Goal: Task Accomplishment & Management: Complete application form

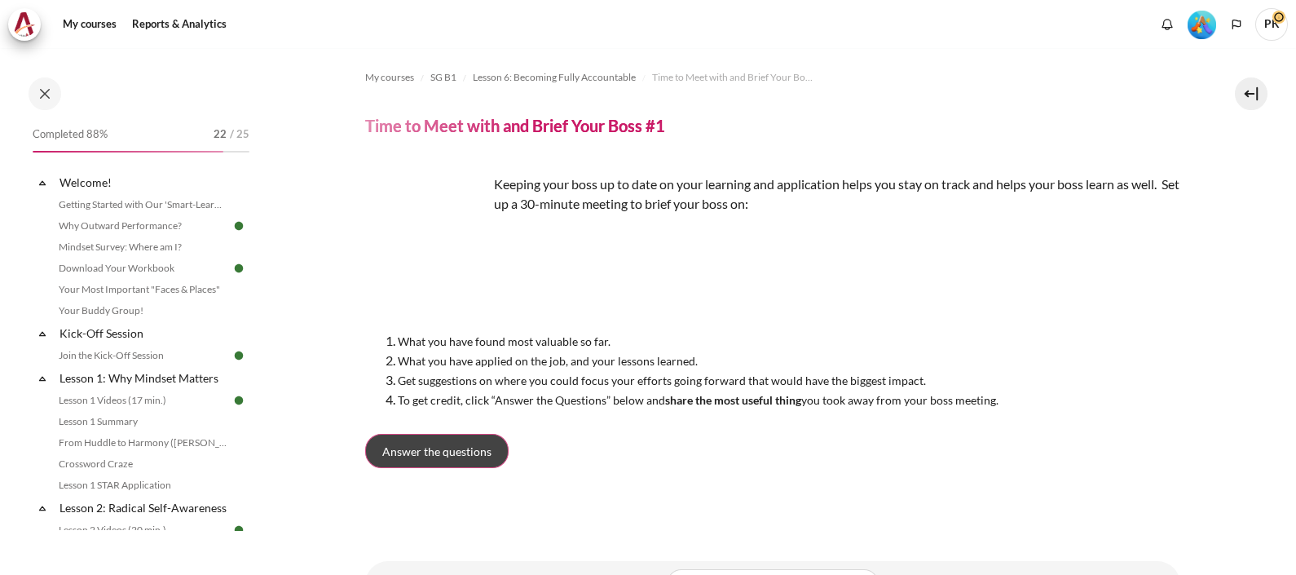
scroll to position [838, 0]
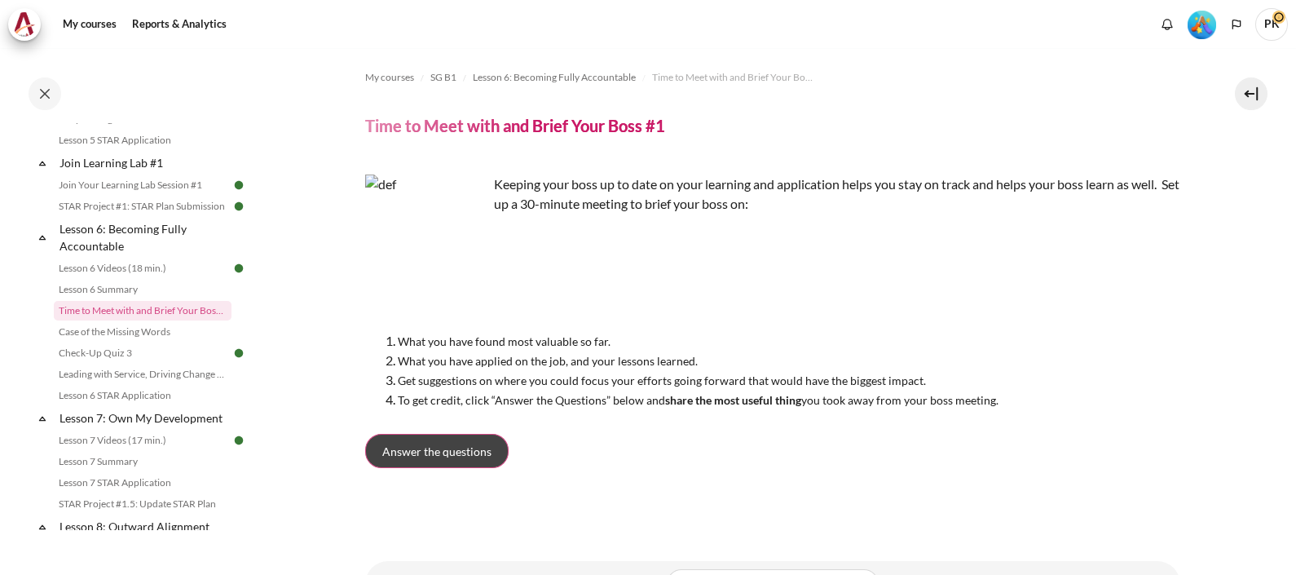
click at [430, 453] on span "Answer the questions" at bounding box center [436, 451] width 109 height 17
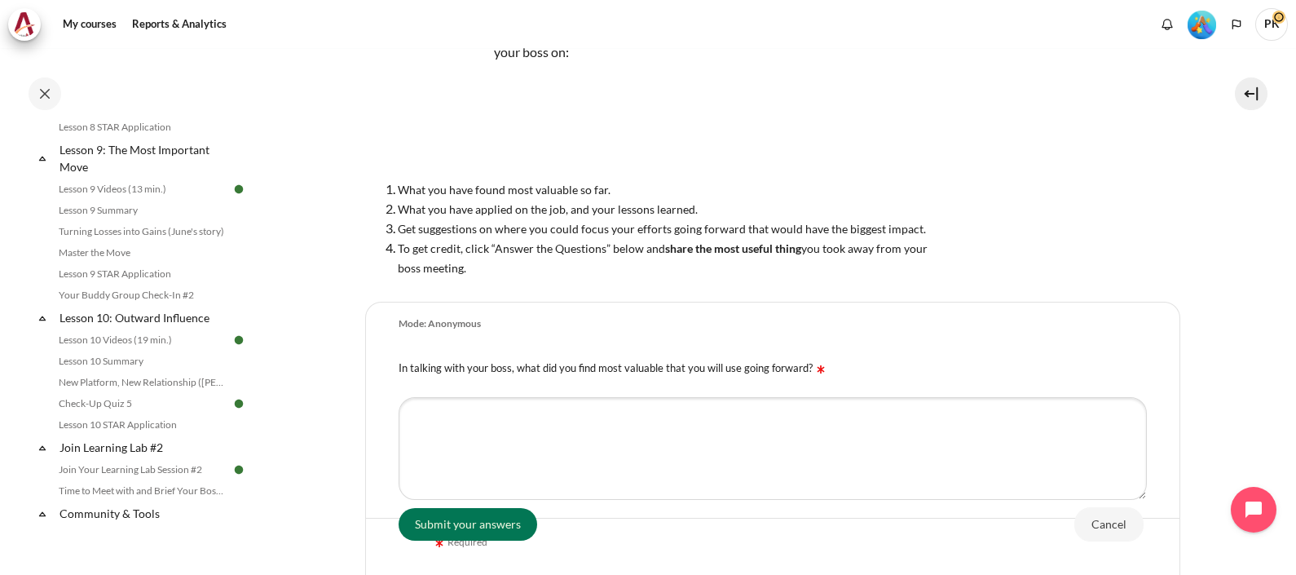
scroll to position [1450, 0]
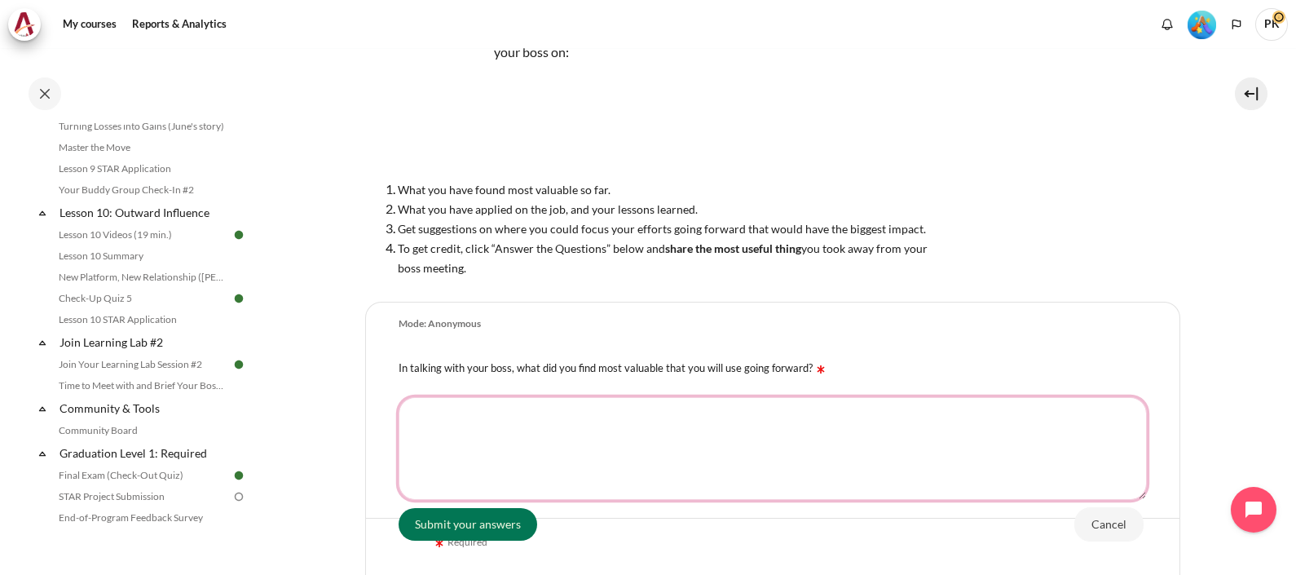
click at [636, 442] on textarea "In talking with your boss, what did you find most valuable that you will use go…" at bounding box center [773, 448] width 748 height 103
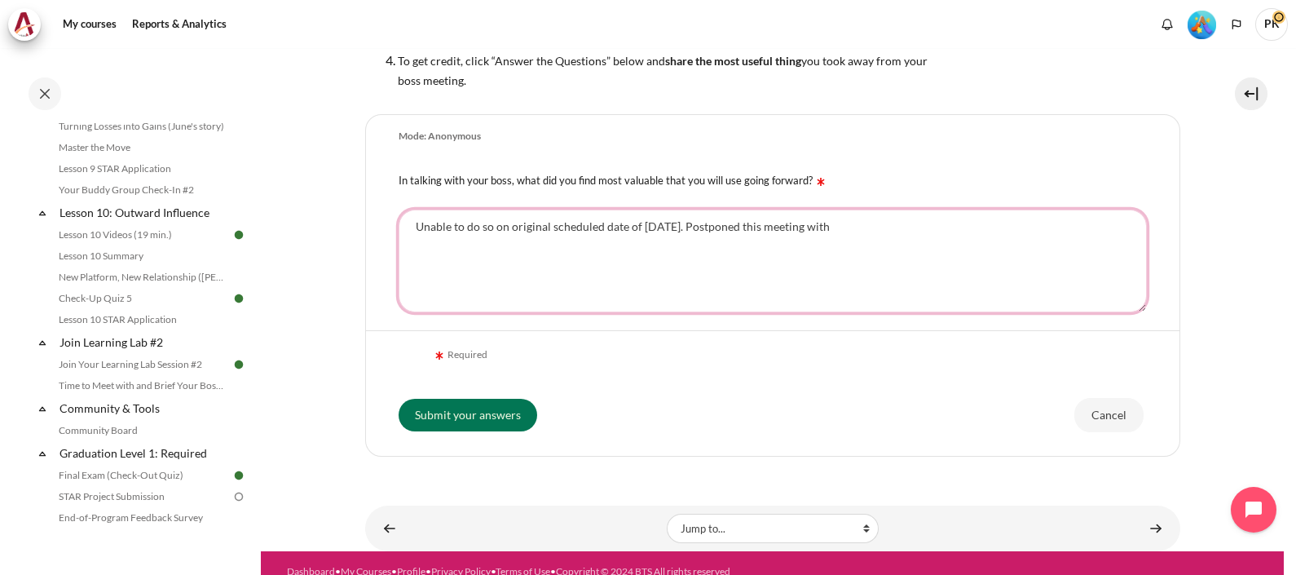
scroll to position [362, 0]
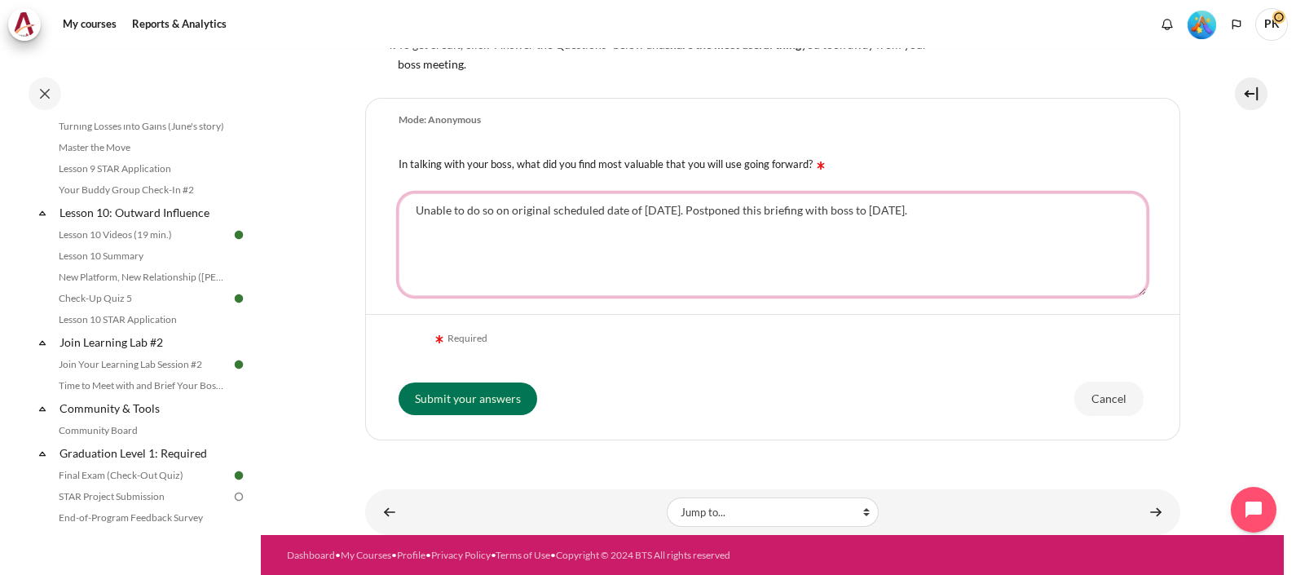
click at [703, 211] on textarea "Unable to do so on original scheduled date of 14 Aug 2025. Postponed this brief…" at bounding box center [773, 244] width 748 height 103
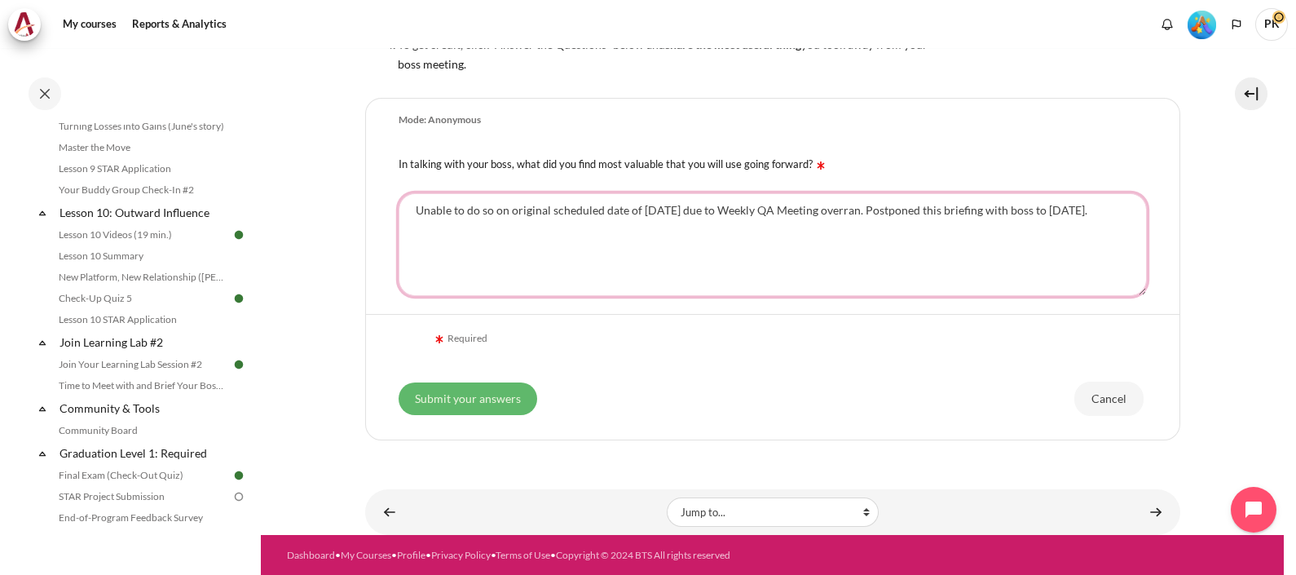
type textarea "Unable to do so on original scheduled date of 14 Aug 2025 due to Weekly QA Meet…"
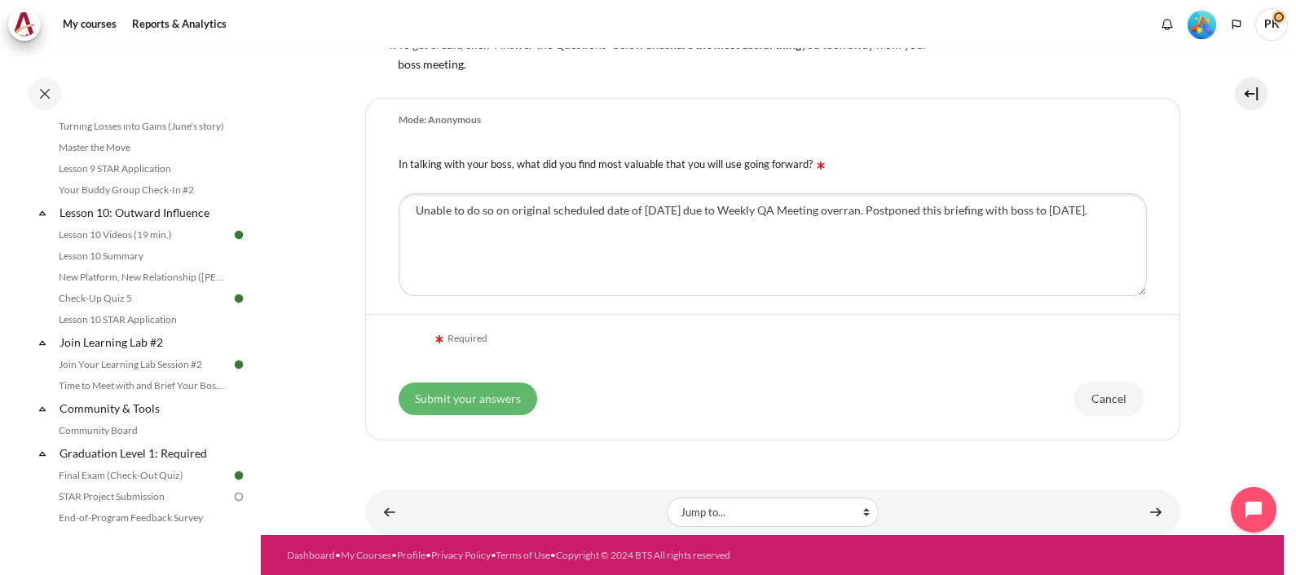
click at [500, 395] on input "Submit your answers" at bounding box center [468, 398] width 139 height 33
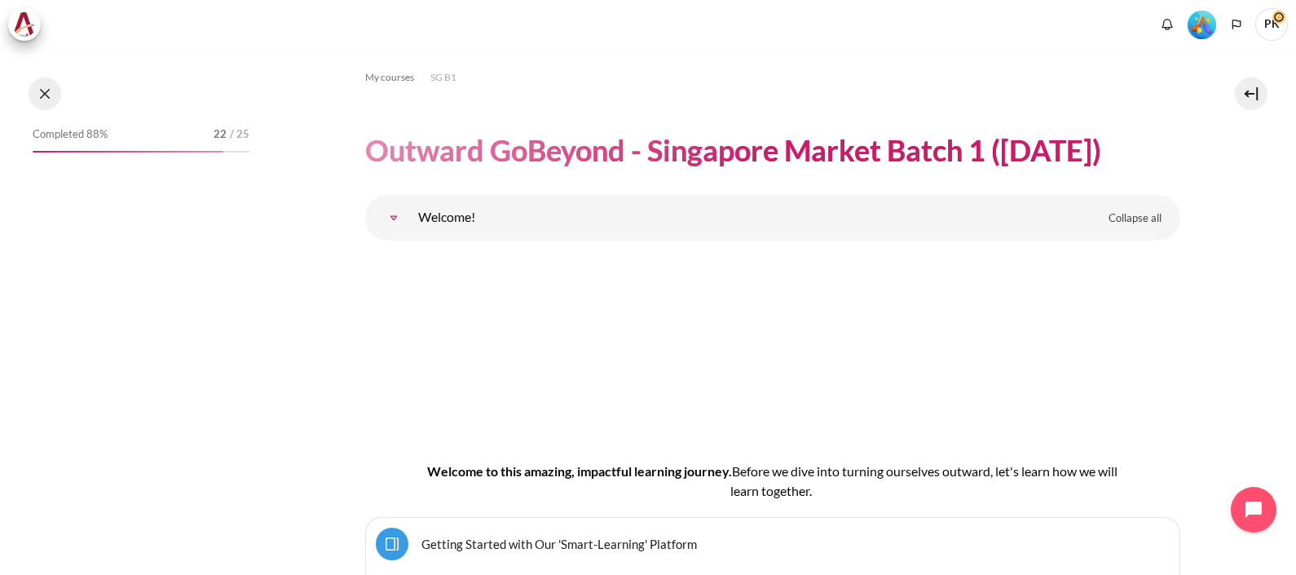
click at [39, 84] on button at bounding box center [45, 93] width 33 height 33
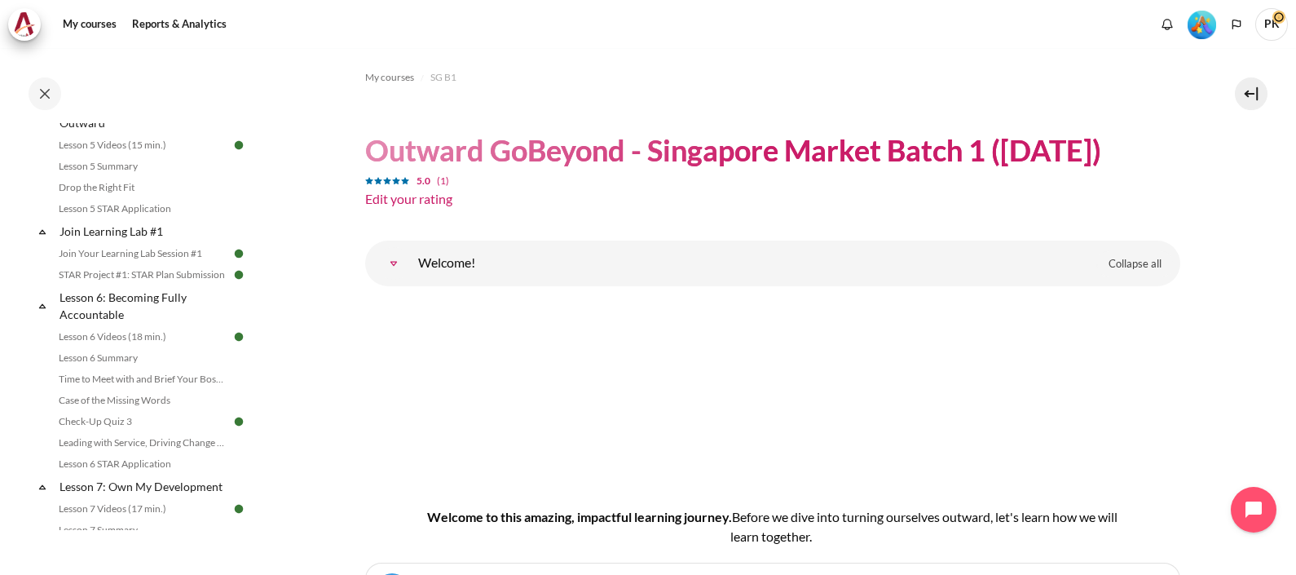
scroll to position [1671, 0]
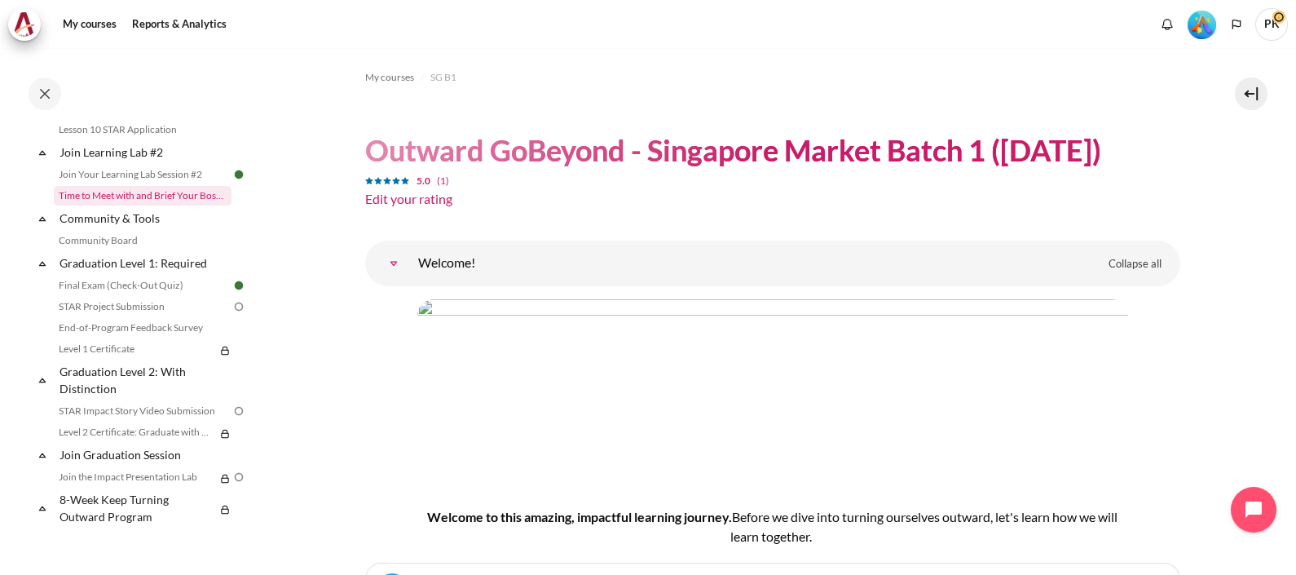
click at [174, 188] on link "Time to Meet with and Brief Your Boss #2" at bounding box center [143, 196] width 178 height 20
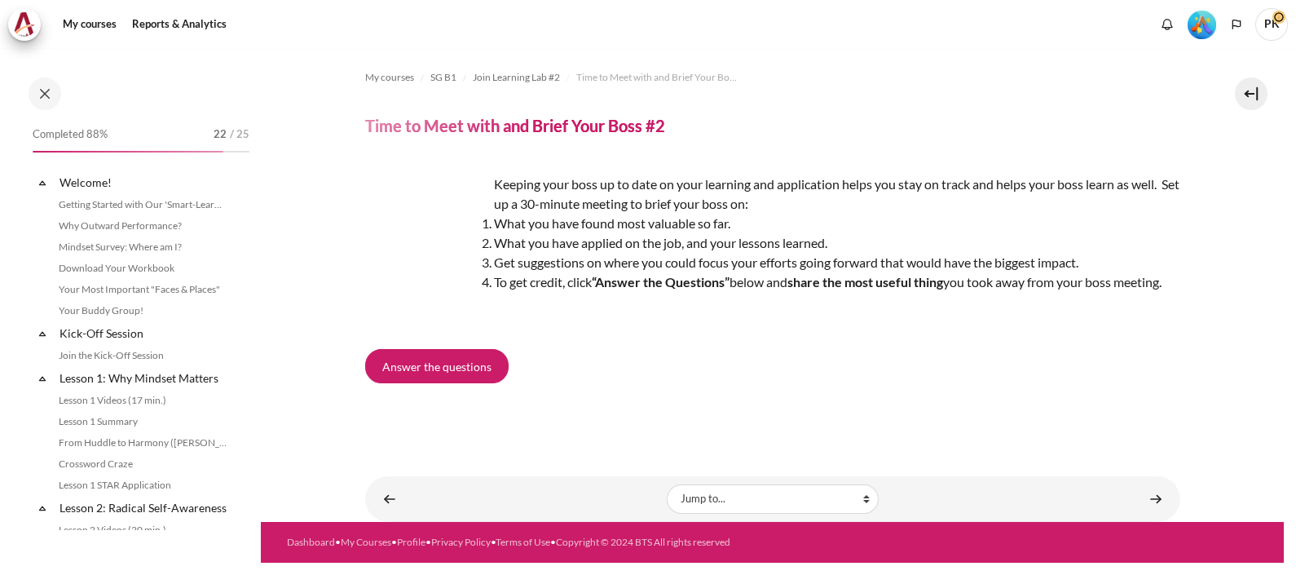
scroll to position [1541, 0]
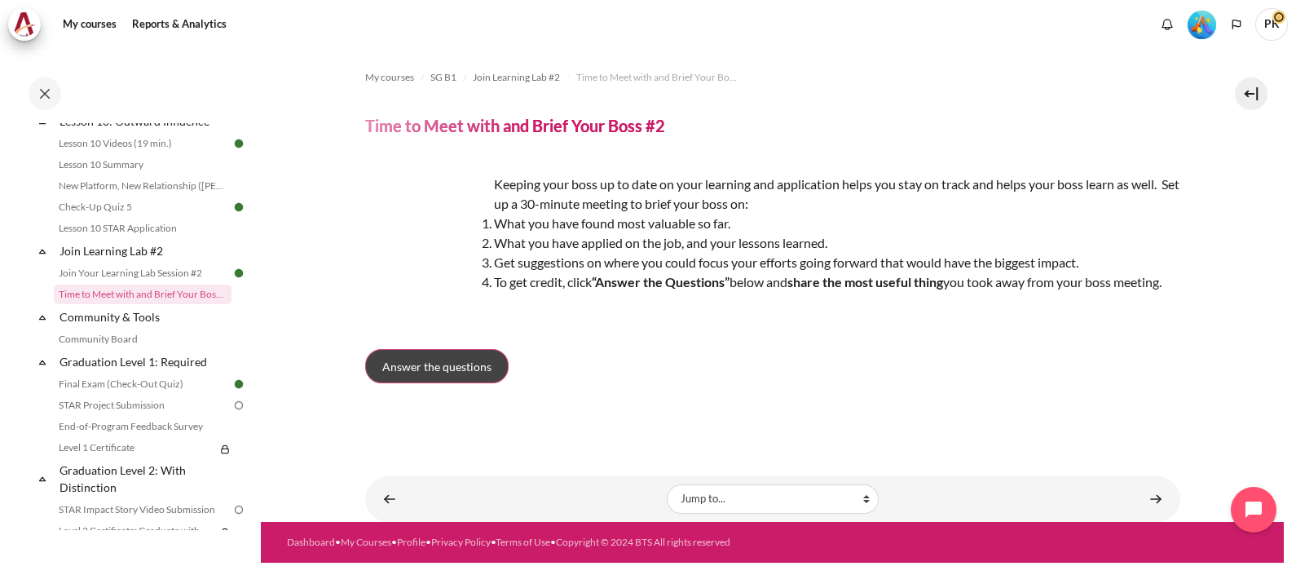
click at [461, 375] on link "Answer the questions" at bounding box center [436, 366] width 143 height 34
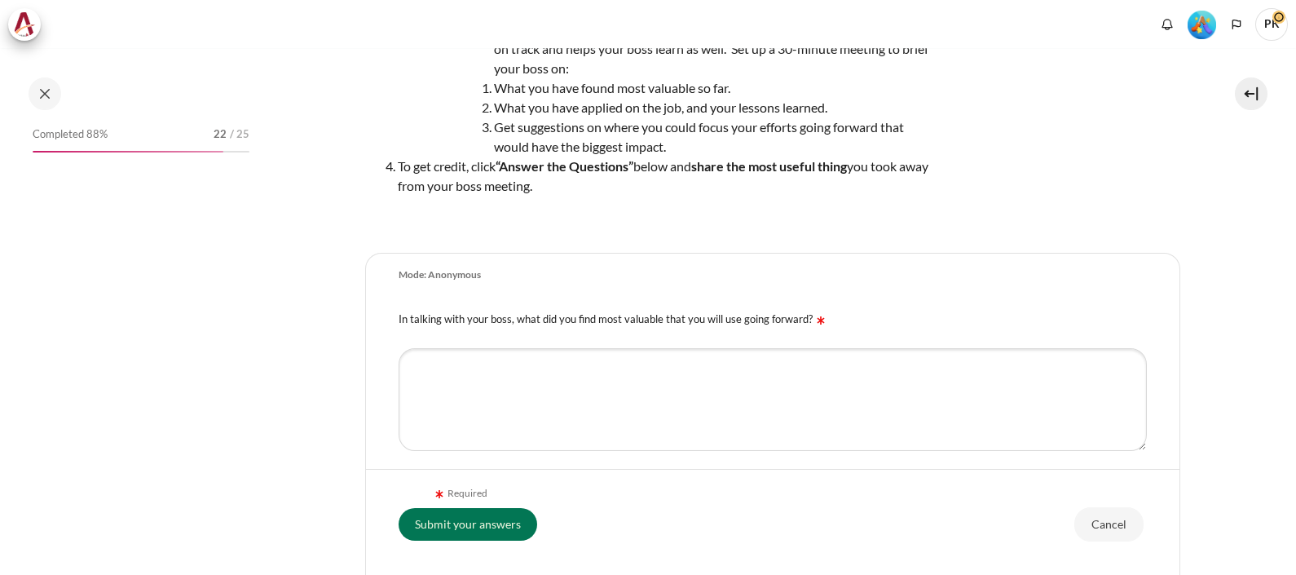
scroll to position [203, 0]
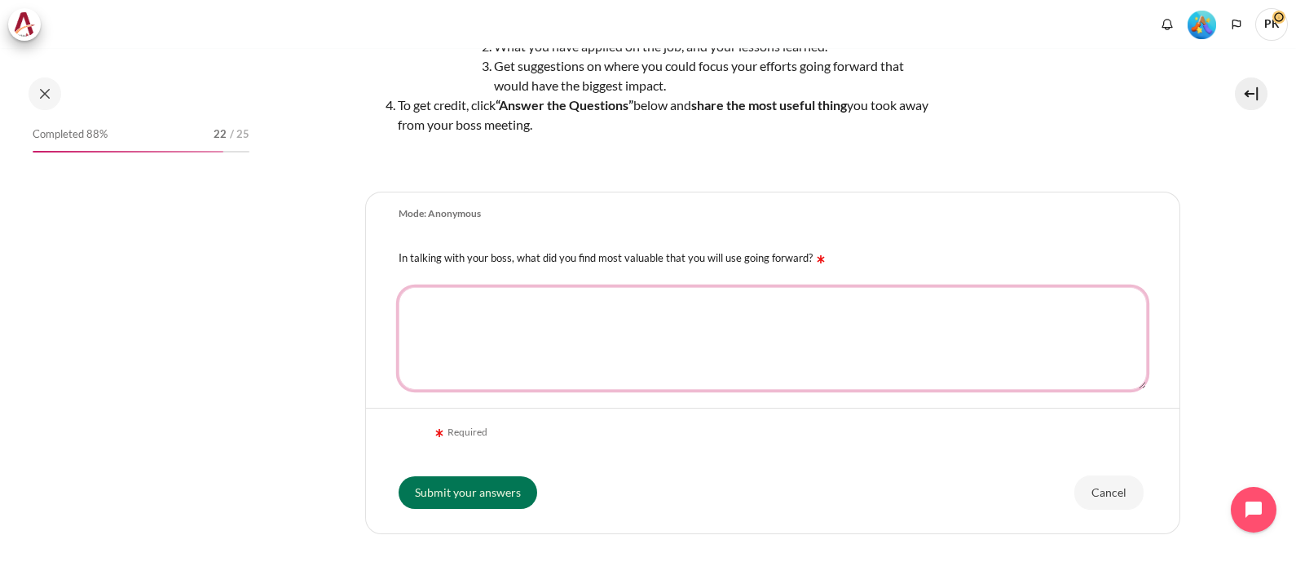
click at [635, 306] on textarea "In talking with your boss, what did you find most valuable that you will use go…" at bounding box center [773, 338] width 748 height 103
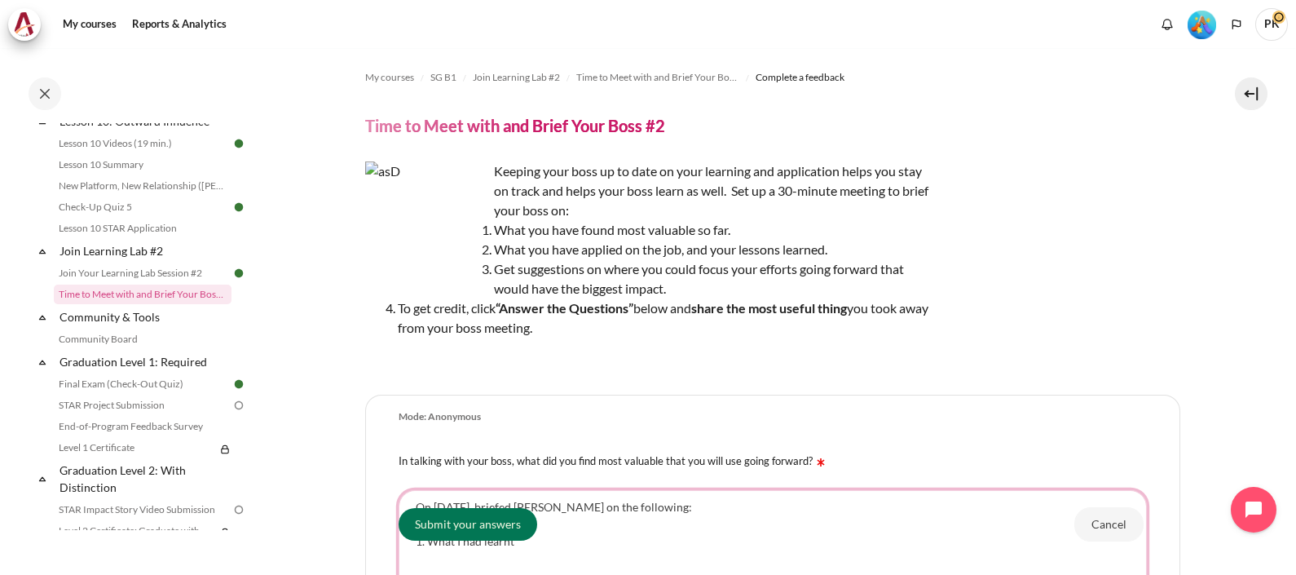
scroll to position [101, 0]
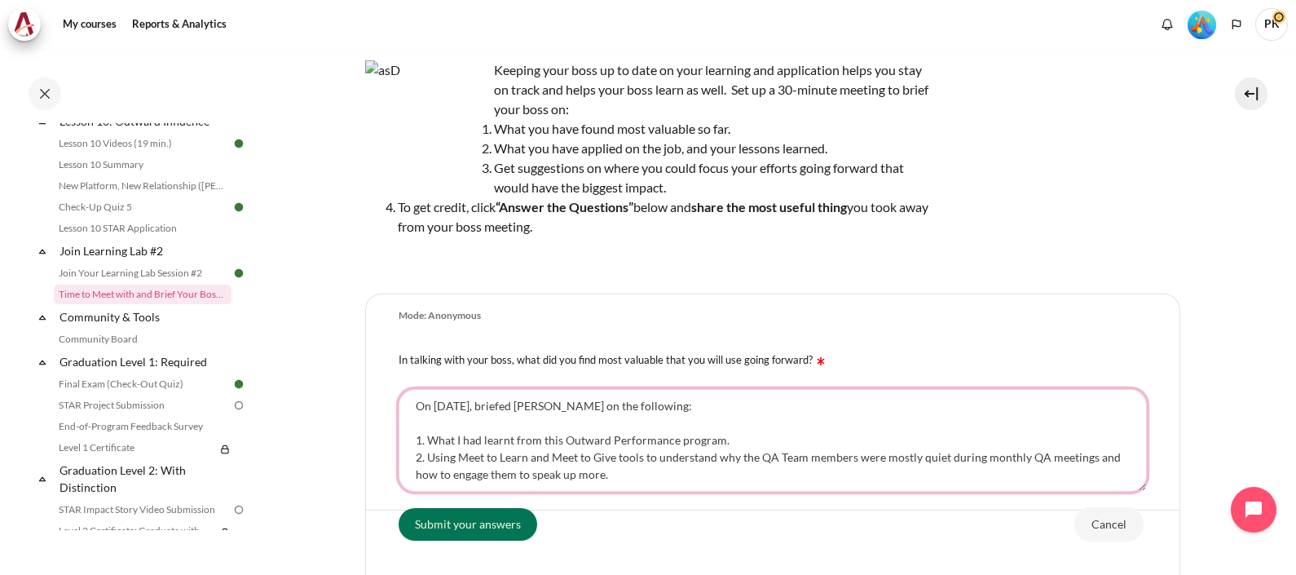
click at [757, 440] on textarea "On 20 Aug 2025, briefed Bernice on the following: 1. What I had learnt from thi…" at bounding box center [773, 440] width 748 height 103
click at [644, 471] on textarea "On 20 Aug 2025, briefed Bernice on the following: 1. What I had learnt from thi…" at bounding box center [773, 440] width 748 height 103
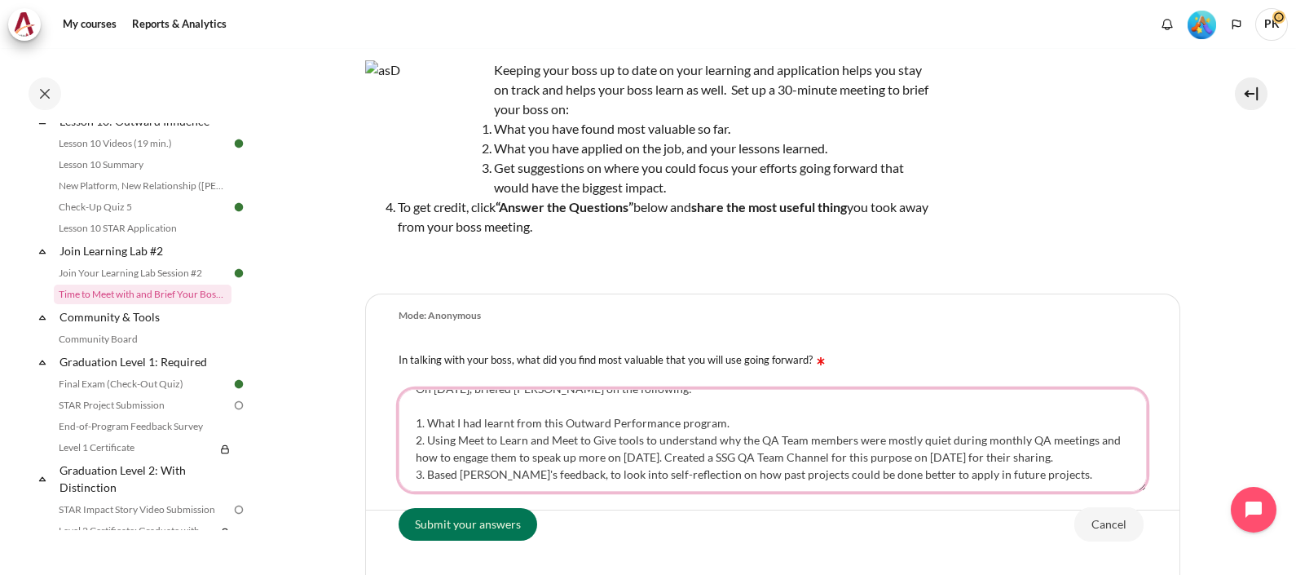
click at [897, 474] on textarea "On 20 Aug 2025, briefed Bernice on the following: 1. What I had learnt from thi…" at bounding box center [773, 440] width 748 height 103
click at [1070, 481] on textarea "On 20 Aug 2025, briefed Bernice on the following: 1. What I had learnt from thi…" at bounding box center [773, 440] width 748 height 103
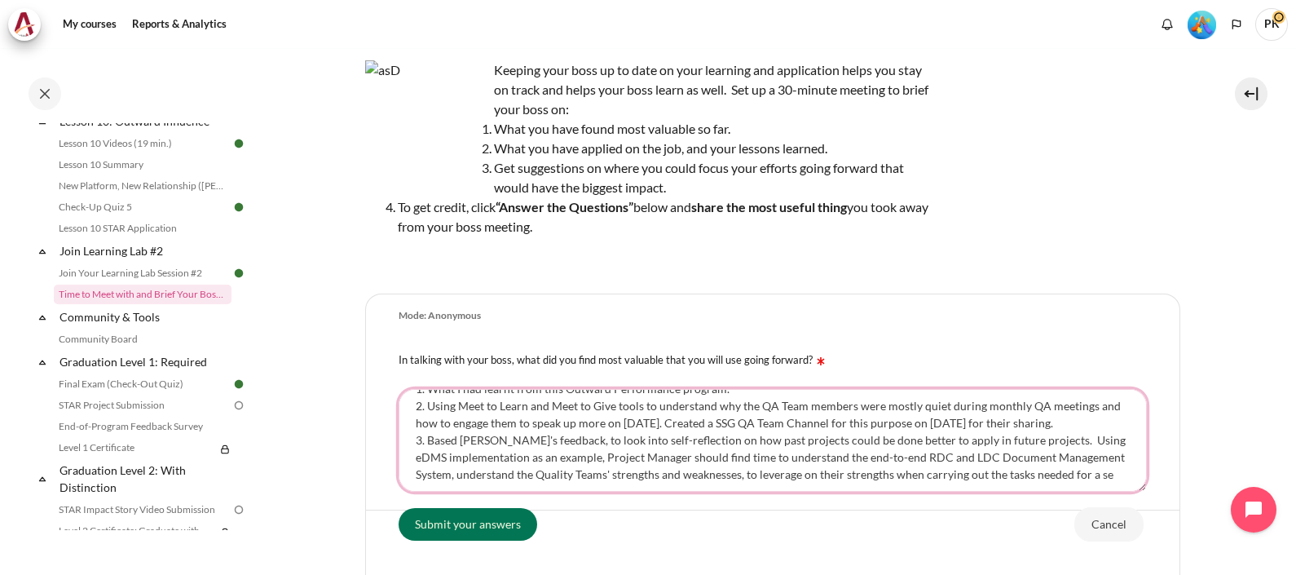
scroll to position [76, 0]
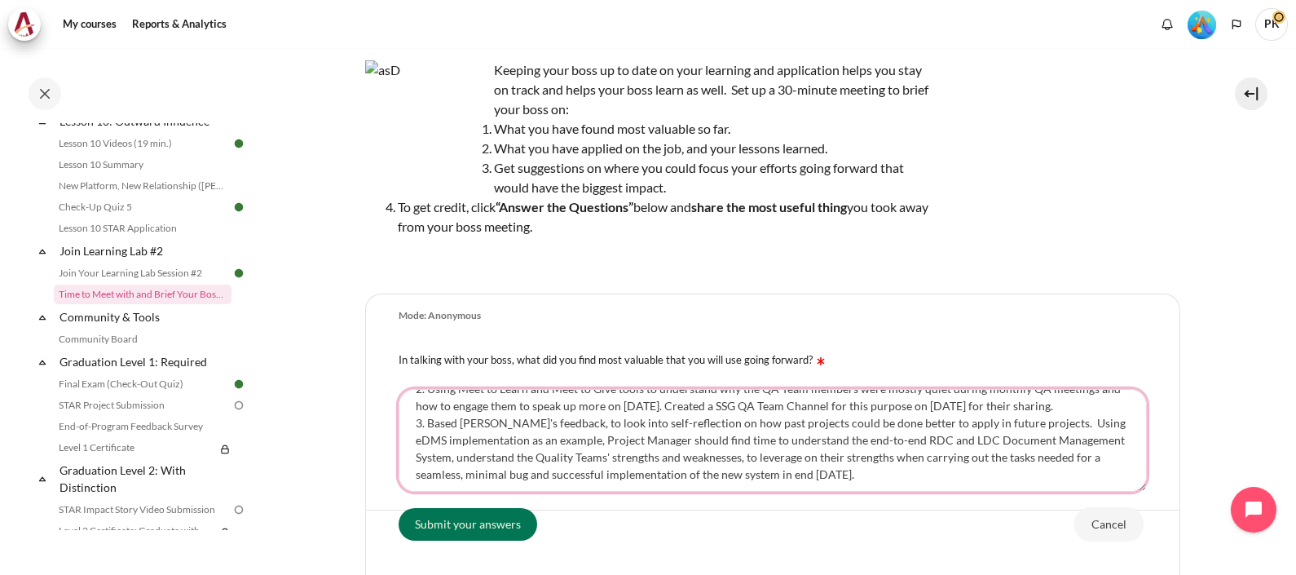
drag, startPoint x: 555, startPoint y: 430, endPoint x: 709, endPoint y: 555, distance: 198.8
click at [557, 431] on textarea "On 20 Aug 2025, briefed Bernice on the following: 1. What I had learnt from thi…" at bounding box center [773, 440] width 748 height 103
click at [452, 473] on textarea "On 20 Aug 2025, briefed Bernice on the following: 1. What I had learnt from thi…" at bounding box center [773, 440] width 748 height 103
type textarea "On 20 Aug 2025, briefed Bernice on the following: 1. What I had learnt from thi…"
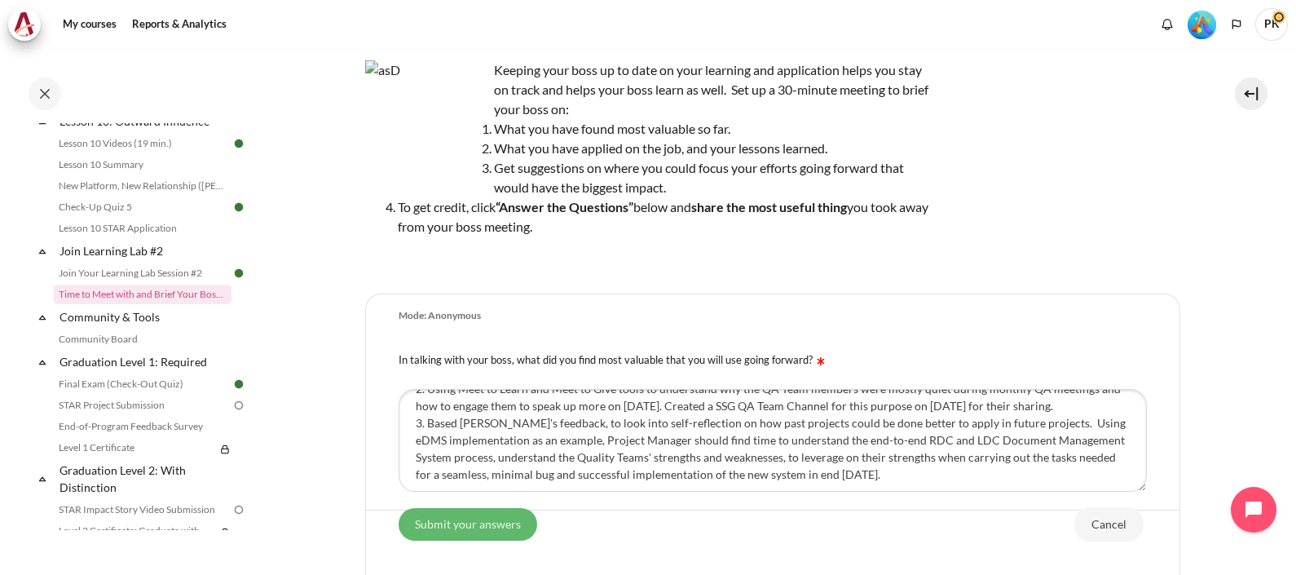
click at [467, 525] on input "Submit your answers" at bounding box center [468, 523] width 139 height 33
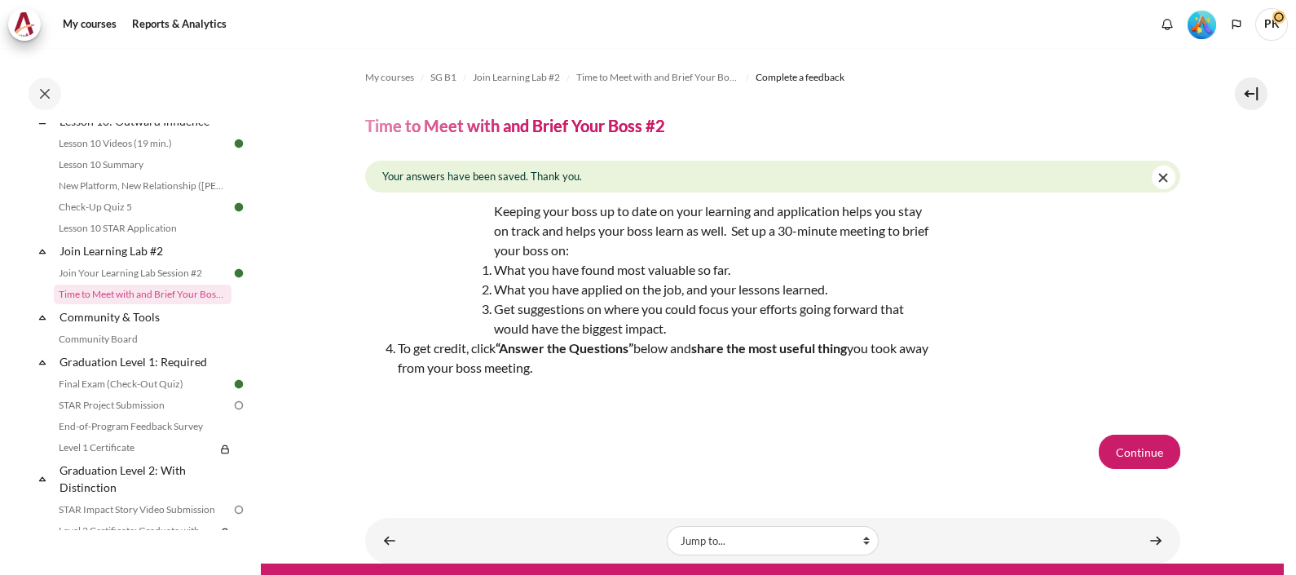
scroll to position [29, 0]
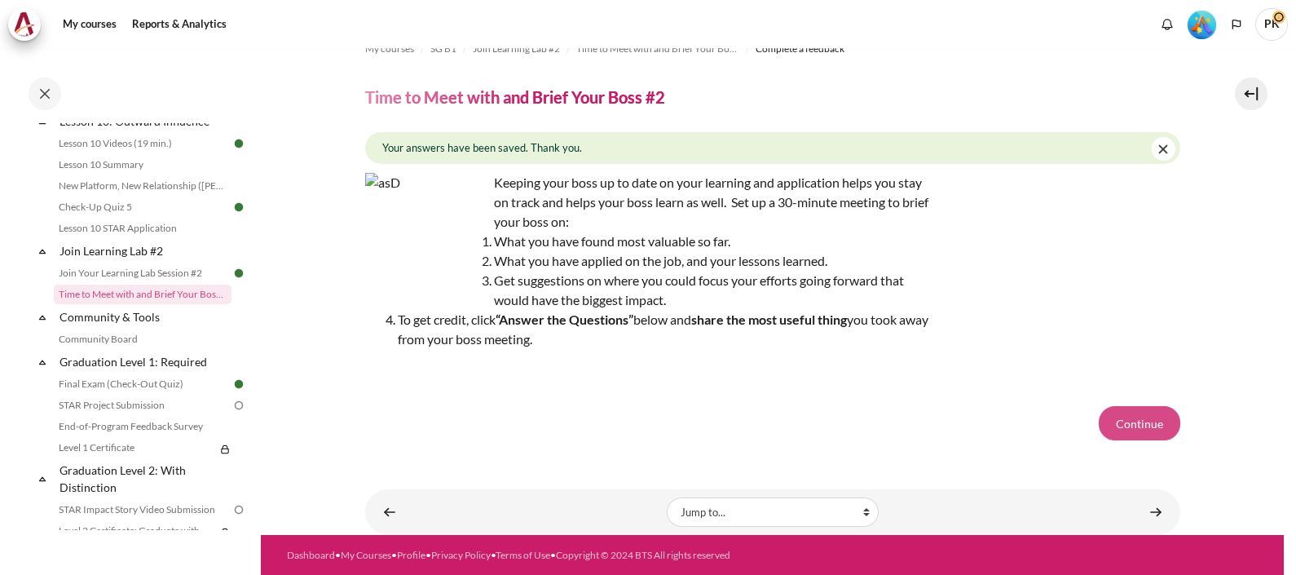
click at [1145, 429] on button "Continue" at bounding box center [1140, 423] width 82 height 34
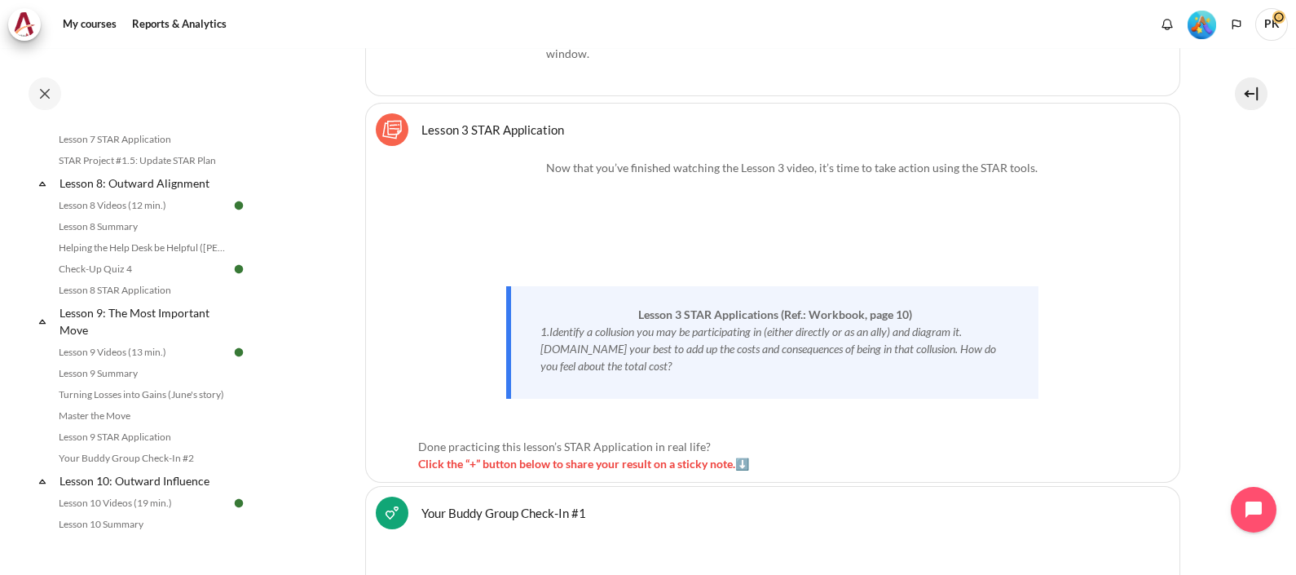
scroll to position [1324, 0]
